Goal: Go to known website: Access a specific website the user already knows

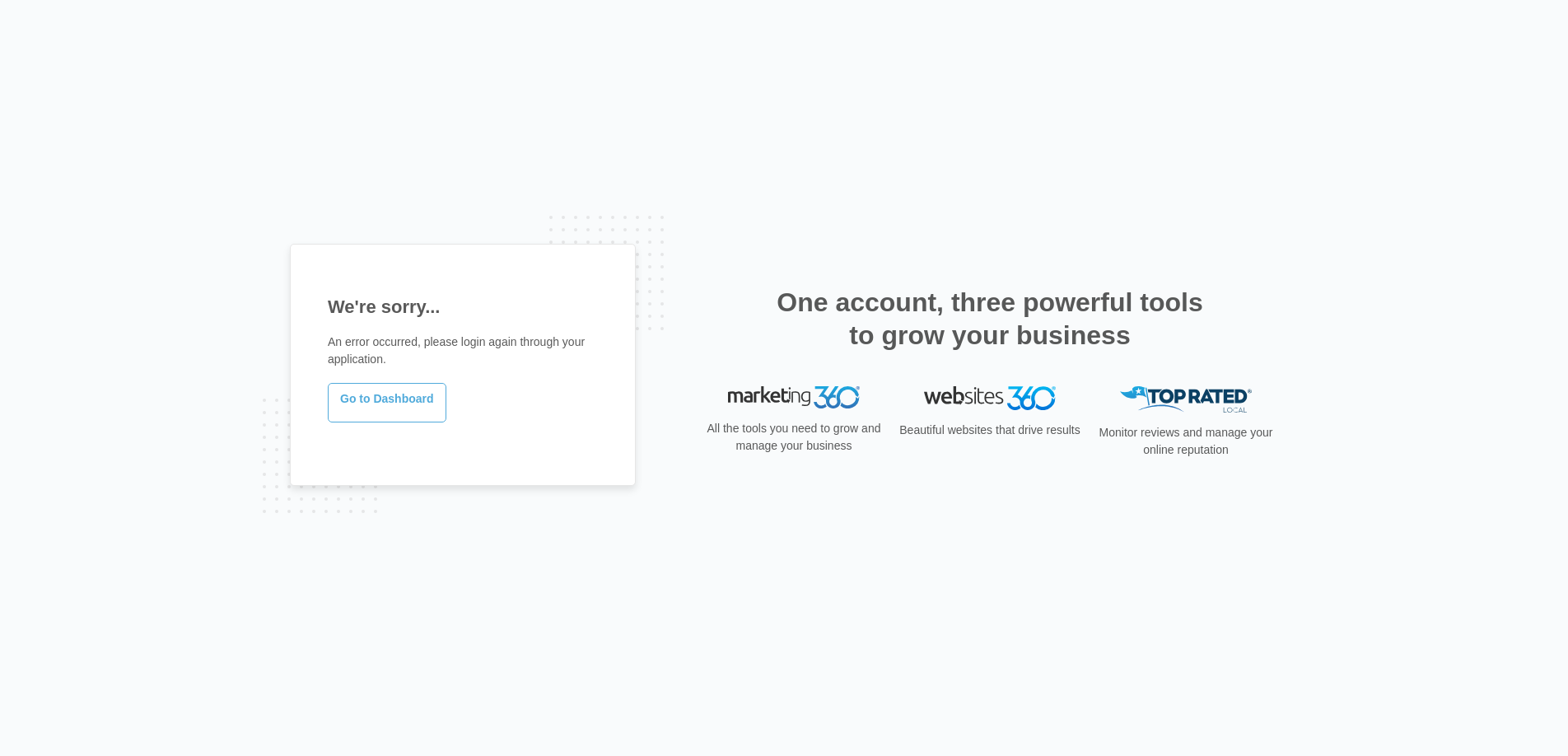
click at [390, 416] on link "Go to Dashboard" at bounding box center [386, 402] width 119 height 40
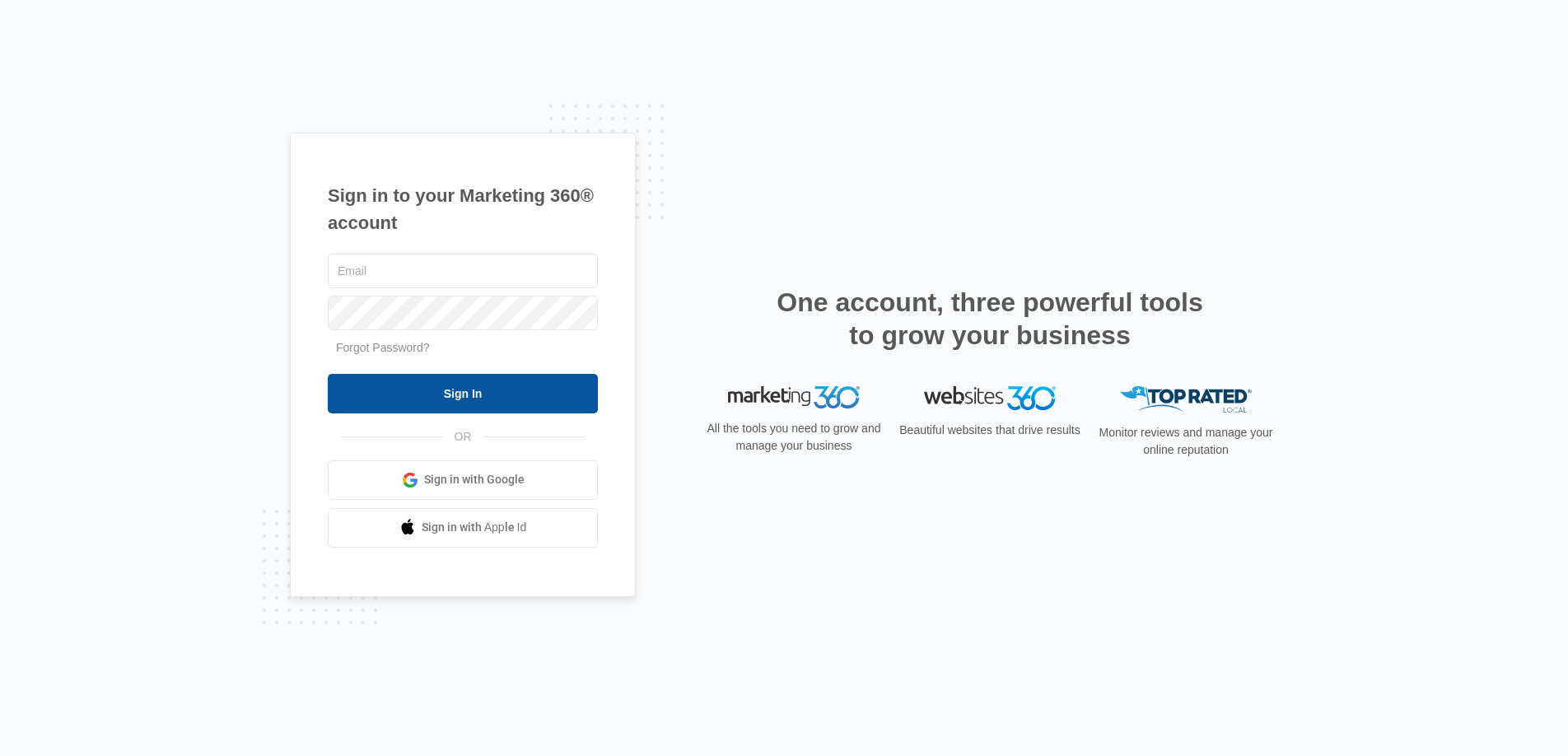
type input "joel.green@madwire.com"
click at [514, 401] on input "Sign In" at bounding box center [462, 393] width 270 height 40
